Goal: Task Accomplishment & Management: Manage account settings

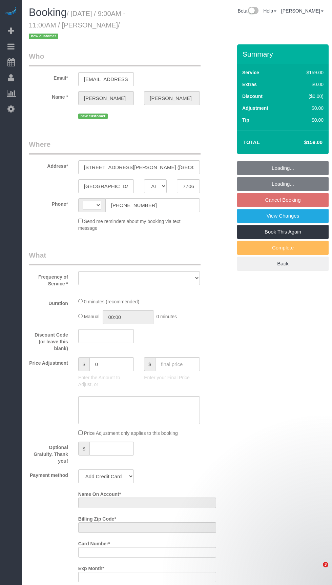
select select "[GEOGRAPHIC_DATA]"
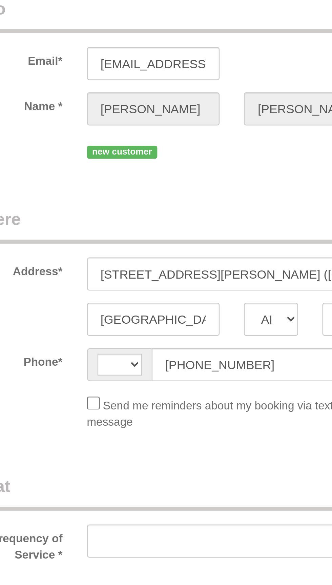
select select "string:[GEOGRAPHIC_DATA]"
select select "object:850"
select select "string:fspay-36337220-df95-4c7a-a271-367b2ae661c5"
select select "3"
select select "object:934"
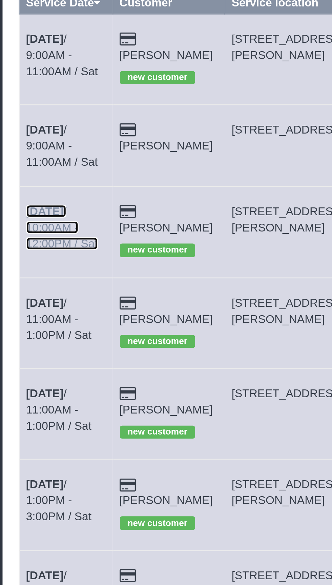
click at [46, 159] on b "[DATE]" at bounding box center [40, 161] width 16 height 5
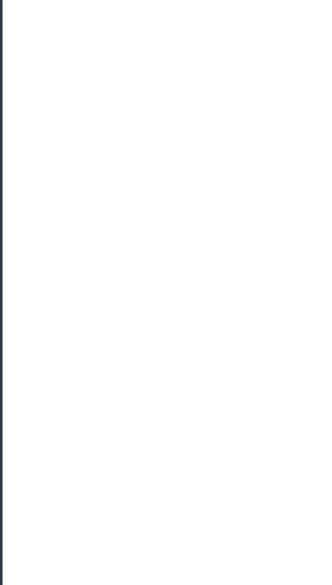
select select "[GEOGRAPHIC_DATA]"
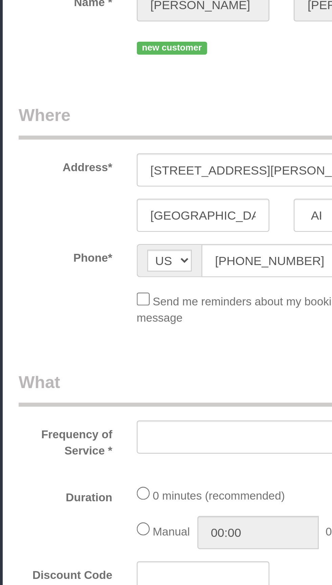
select select "object:1425"
select select "3"
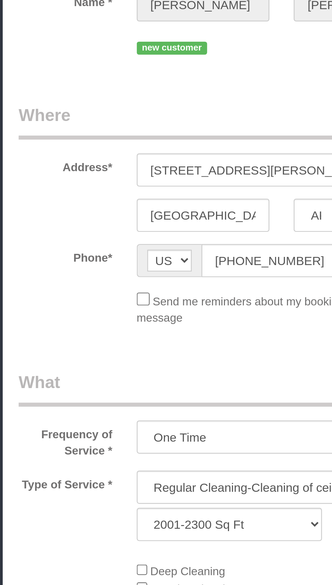
select select "object:1503"
select select "spot27"
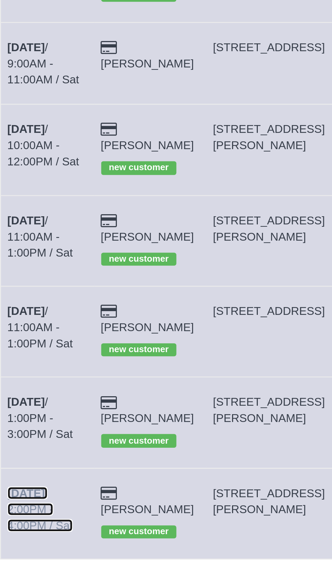
click at [54, 311] on link "[DATE] 2:00PM - 4:00PM / Sat" at bounding box center [45, 320] width 27 height 19
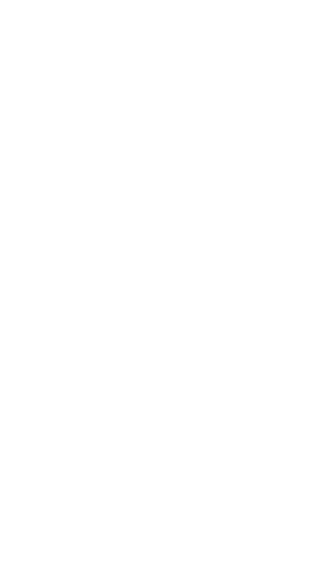
select select "[GEOGRAPHIC_DATA]"
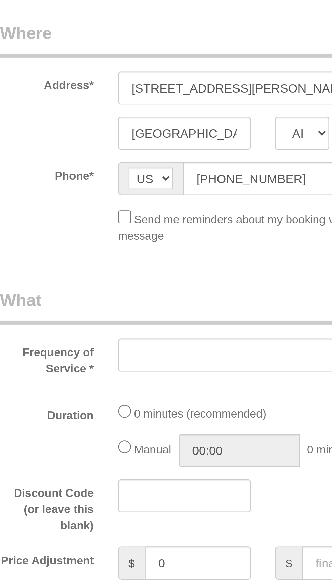
select select "string:fspay-ee0500f6-1864-4bcf-b754-c17281913f2b"
select select "spot54"
select select "object:2069"
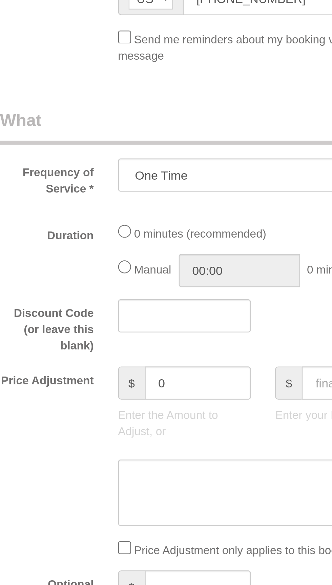
select select "3"
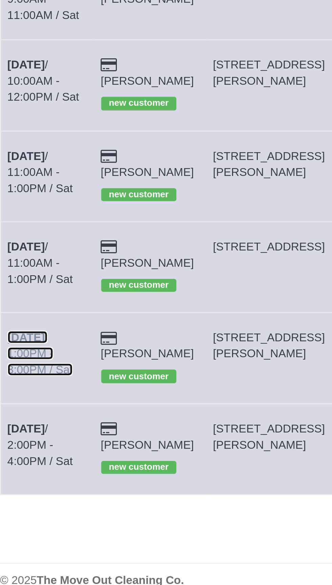
click at [42, 273] on link "[DATE] 1:00PM - 3:00PM / Sat" at bounding box center [45, 282] width 27 height 19
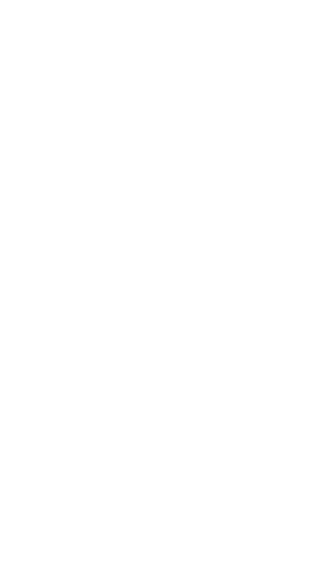
select select "[GEOGRAPHIC_DATA]"
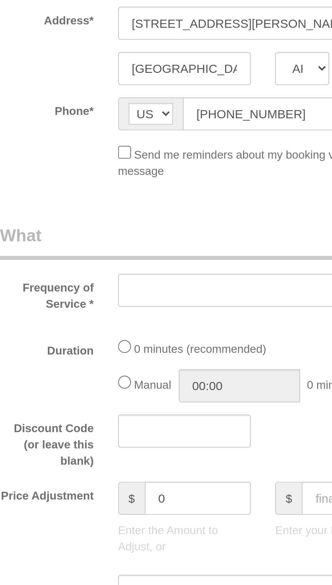
select select "string:fspay-2f229109-a088-45bd-b976-3372ce79408e"
select select "object:2644"
select select "3"
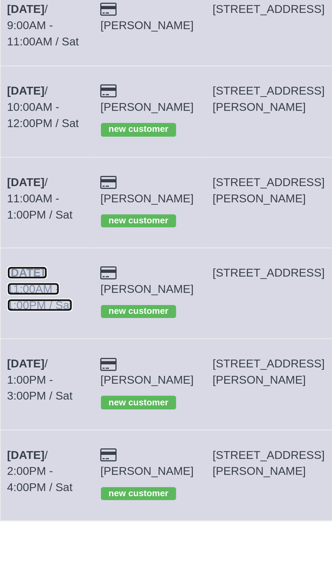
click at [47, 235] on b "[DATE]" at bounding box center [40, 237] width 16 height 5
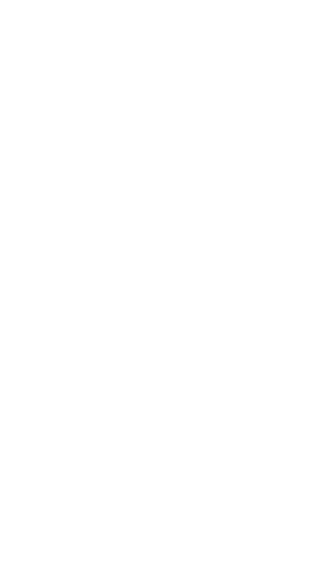
select select "[GEOGRAPHIC_DATA]"
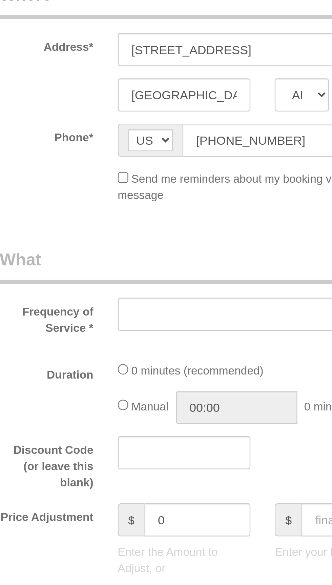
select select "string:fspay-6127a8f5-3143-4e5e-89cc-81f7b4360565"
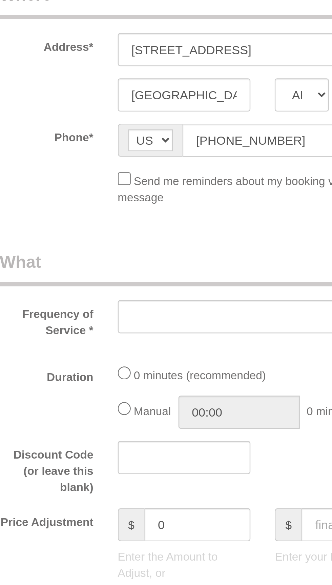
select select "object:3135"
select select "3"
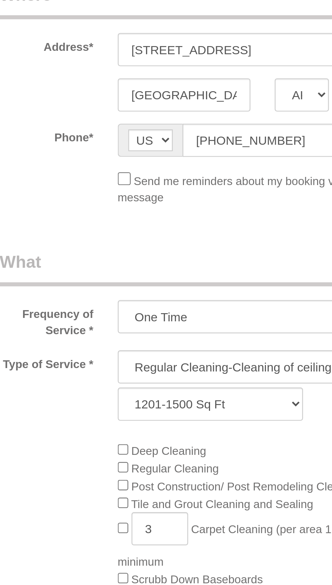
select select "object:3222"
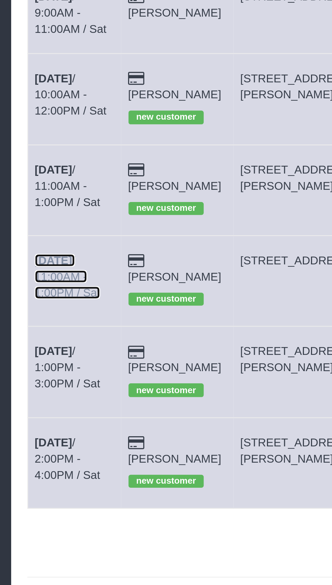
click at [45, 235] on b "[DATE]" at bounding box center [40, 237] width 16 height 5
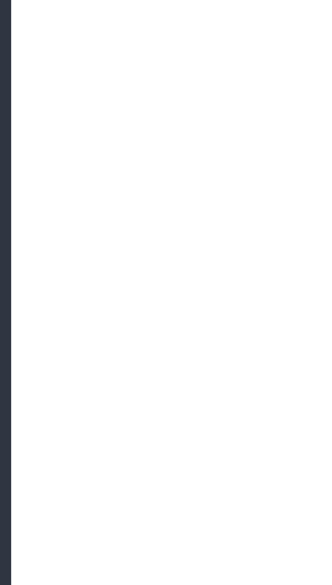
select select "[GEOGRAPHIC_DATA]"
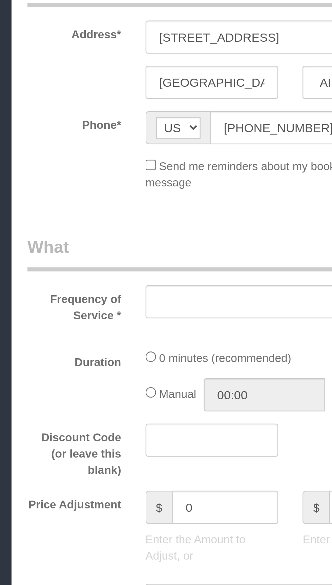
select select "object:3800"
select select "string:fspay-6127a8f5-3143-4e5e-89cc-81f7b4360565"
select select "3"
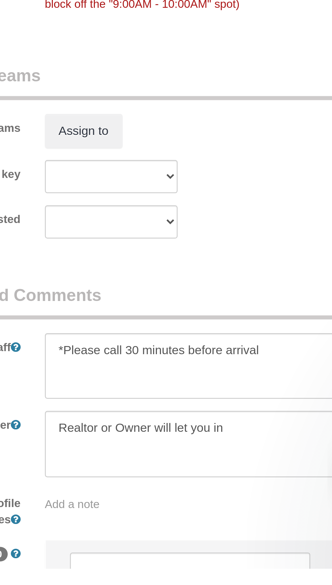
scroll to position [459, 0]
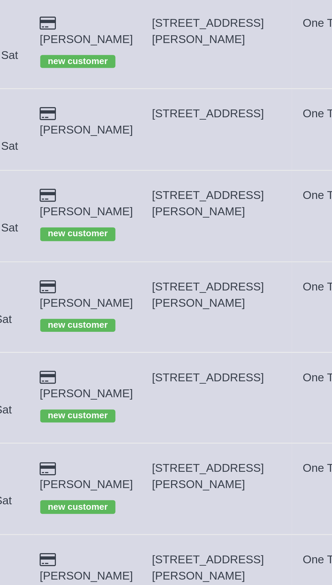
copy span "[STREET_ADDRESS][PERSON_NAME]"
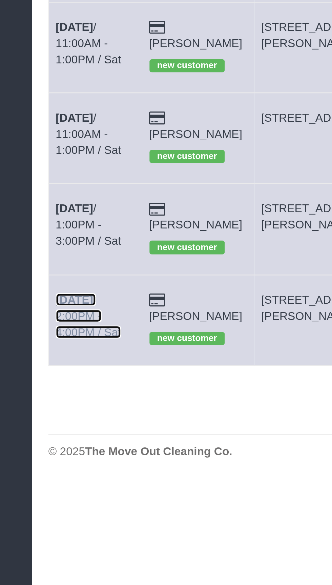
click at [45, 311] on b "[DATE]" at bounding box center [40, 313] width 16 height 5
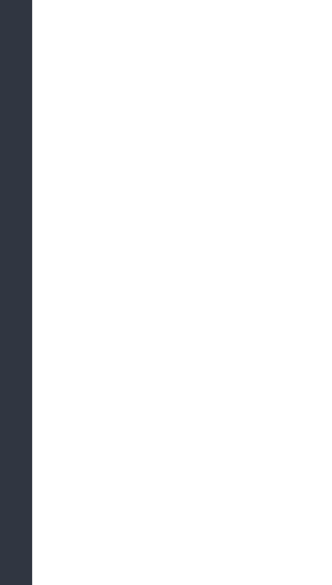
select select "[GEOGRAPHIC_DATA]"
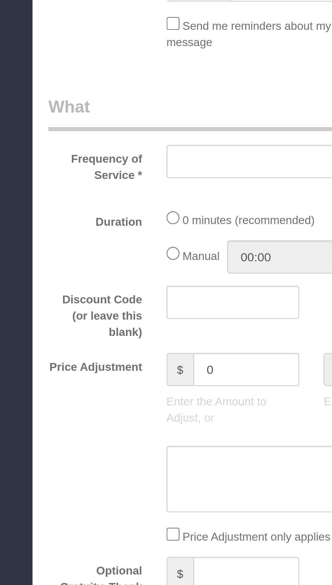
select select "object:4366"
select select "3"
select select "spot154"
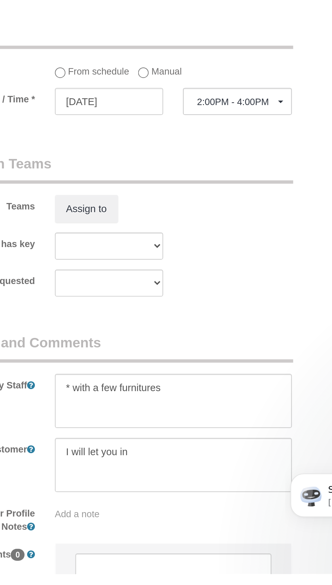
scroll to position [401, 0]
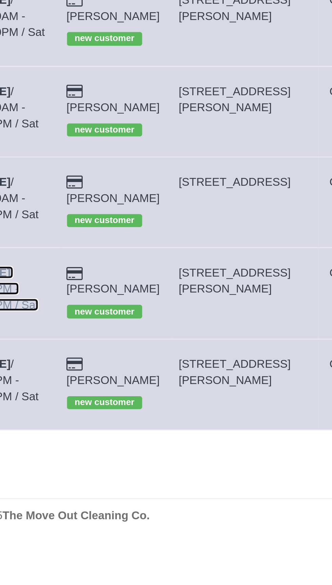
click at [54, 273] on link "[DATE] 1:00PM - 3:00PM / Sat" at bounding box center [45, 282] width 27 height 19
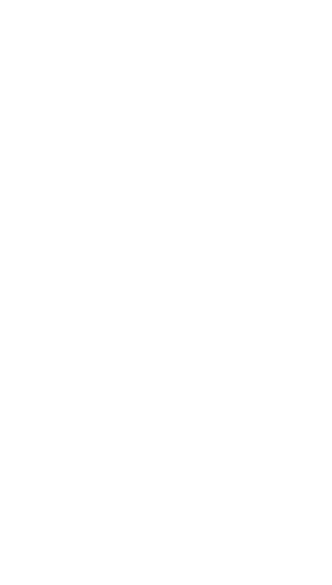
select select "[GEOGRAPHIC_DATA]"
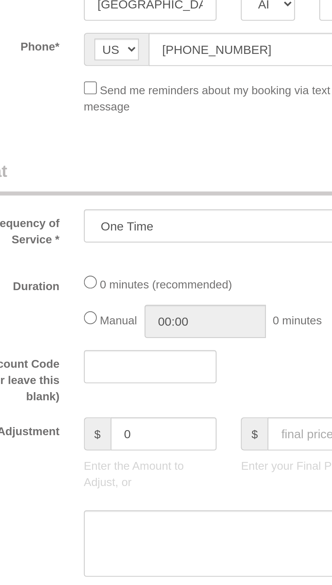
select select "object:4882"
select select "3"
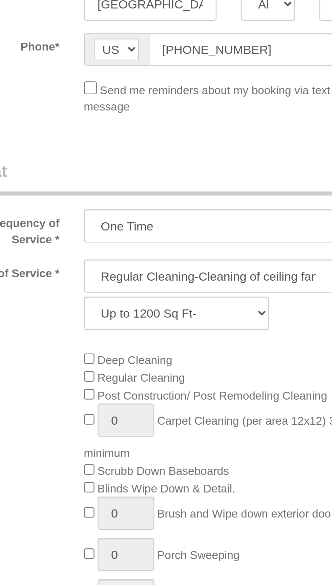
select select "object:4941"
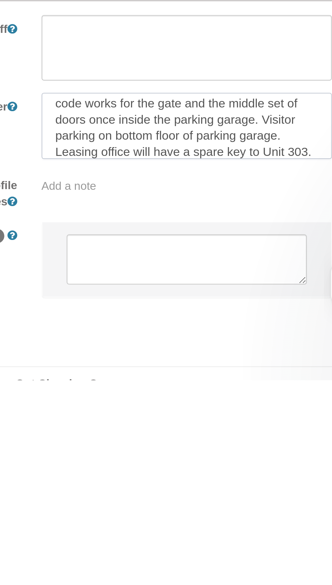
scroll to position [484, 0]
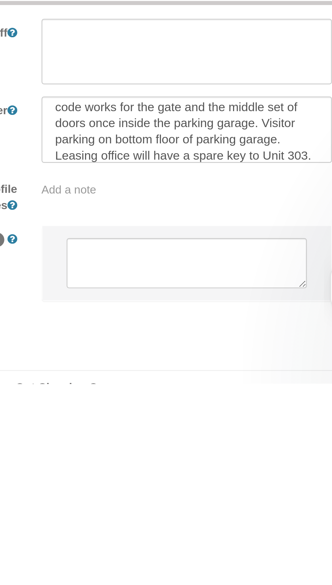
click at [93, 501] on span "Add a note" at bounding box center [89, 503] width 23 height 5
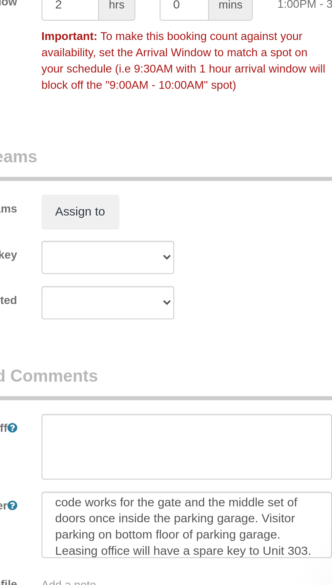
scroll to position [485, 0]
